Goal: Information Seeking & Learning: Learn about a topic

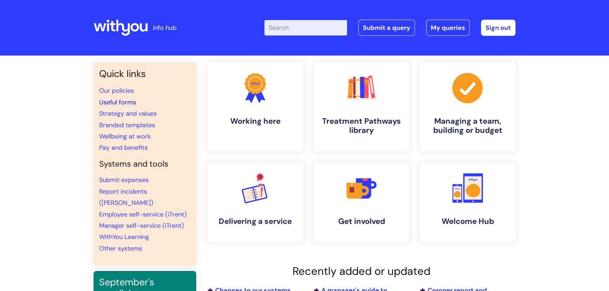
click at [113, 102] on link "Useful forms" at bounding box center [117, 102] width 37 height 8
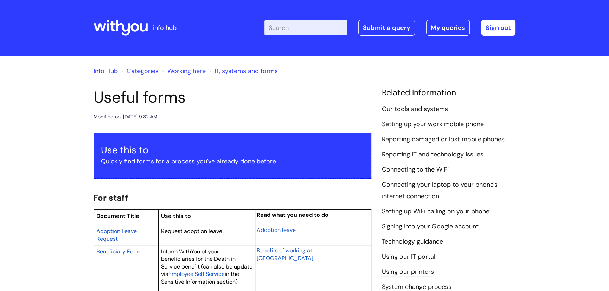
click at [288, 29] on input "Enter your search term here..." at bounding box center [305, 27] width 83 height 15
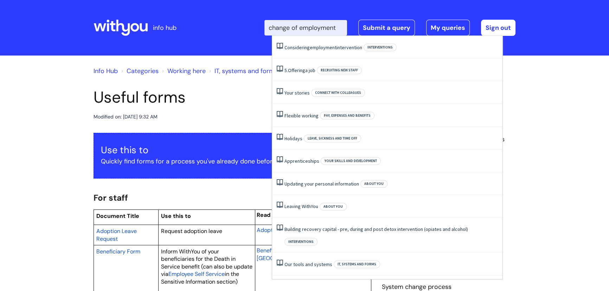
type input "change of employment"
click button "Search" at bounding box center [0, 0] width 0 height 0
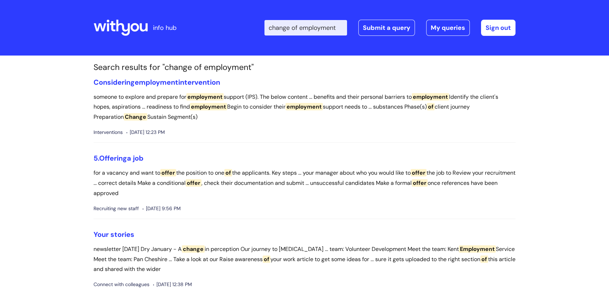
drag, startPoint x: 277, startPoint y: 29, endPoint x: 345, endPoint y: 30, distance: 68.9
click at [345, 30] on input "change of employment" at bounding box center [305, 27] width 83 height 15
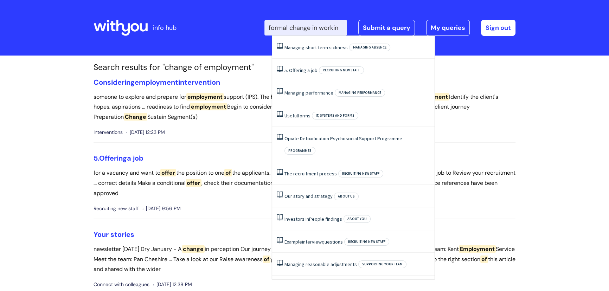
scroll to position [0, 5]
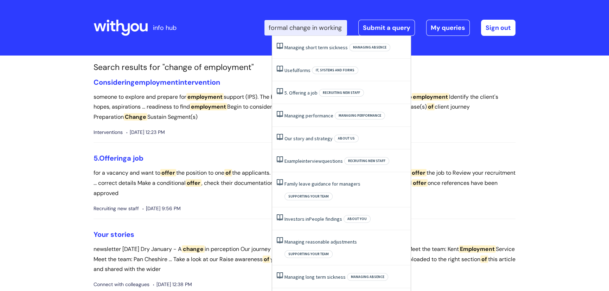
type input "formal change in working"
click button "Search" at bounding box center [0, 0] width 0 height 0
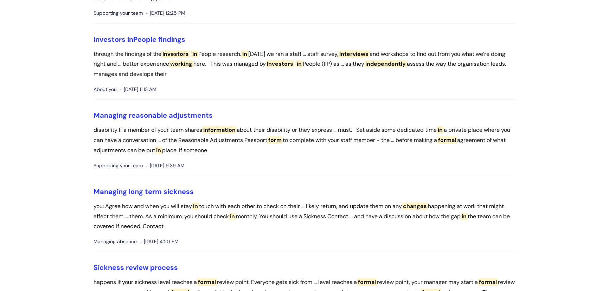
scroll to position [575, 0]
click at [152, 116] on link "Managing reasonable adjustments" at bounding box center [152, 115] width 119 height 9
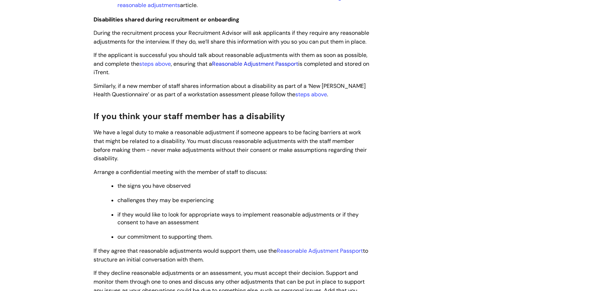
scroll to position [639, 0]
